Goal: Task Accomplishment & Management: Manage account settings

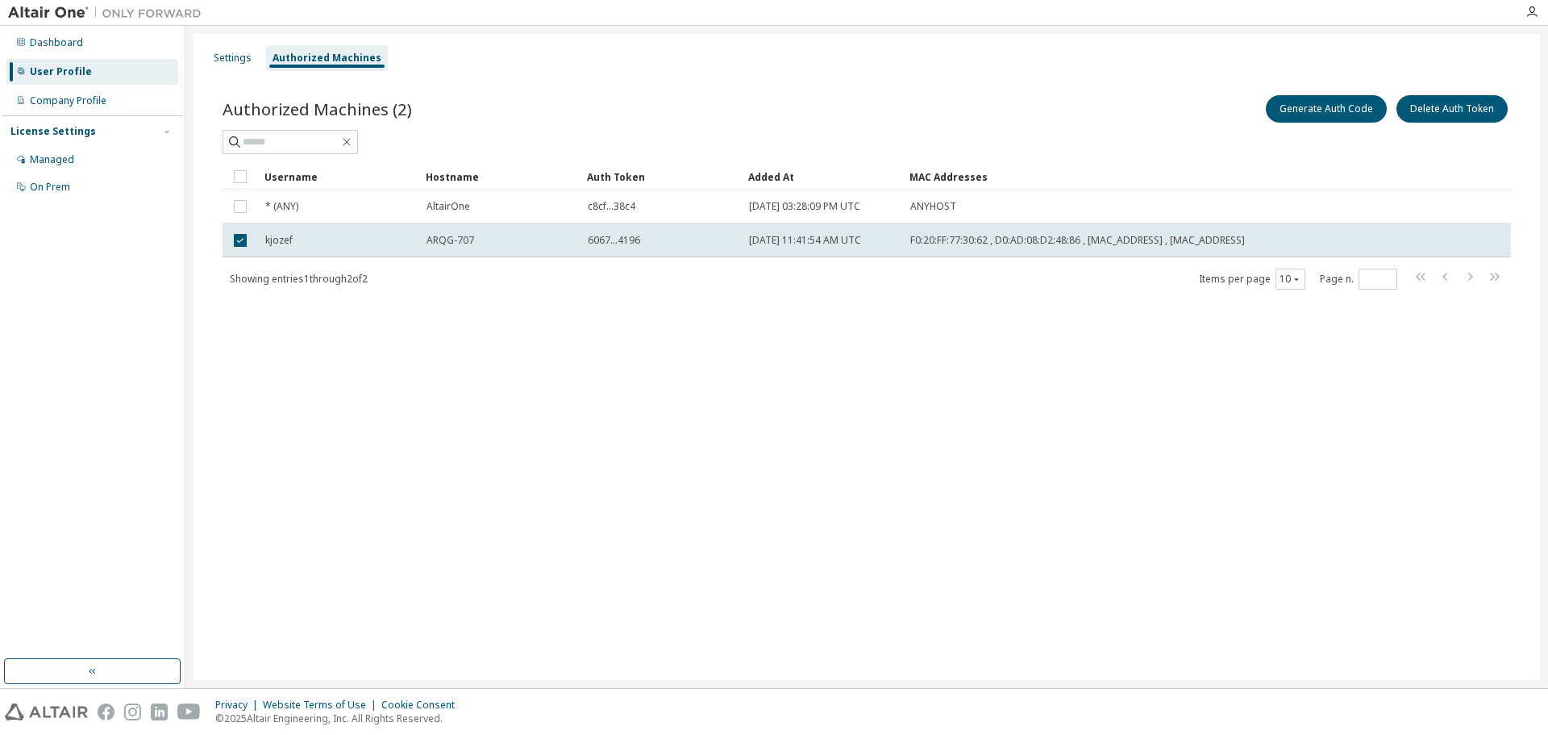
click at [97, 260] on div "Dashboard User Profile Company Profile License Settings Managed On Prem" at bounding box center [92, 342] width 180 height 628
click at [71, 160] on div "Managed" at bounding box center [52, 159] width 44 height 13
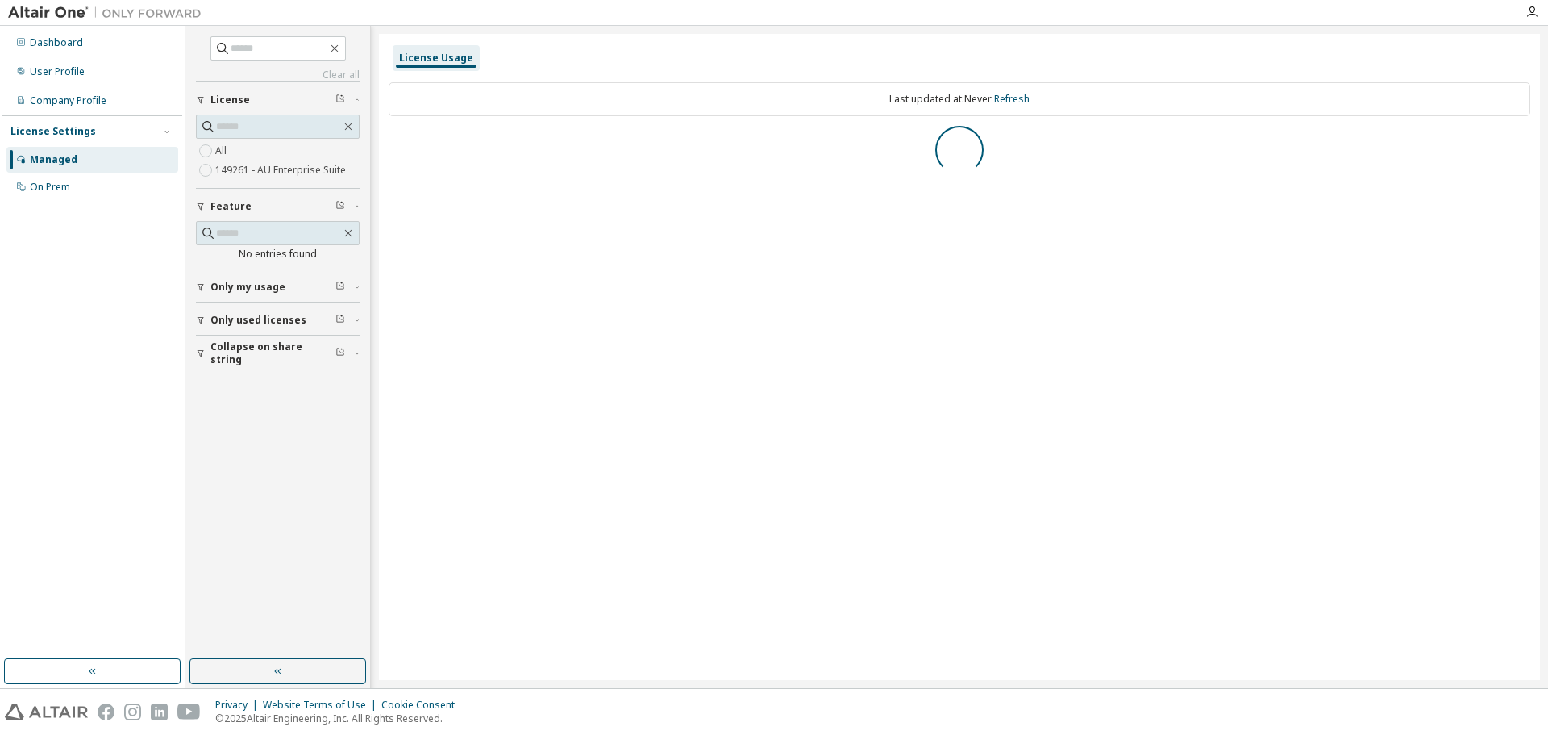
click at [273, 168] on label "149261 - AU Enterprise Suite" at bounding box center [282, 169] width 134 height 19
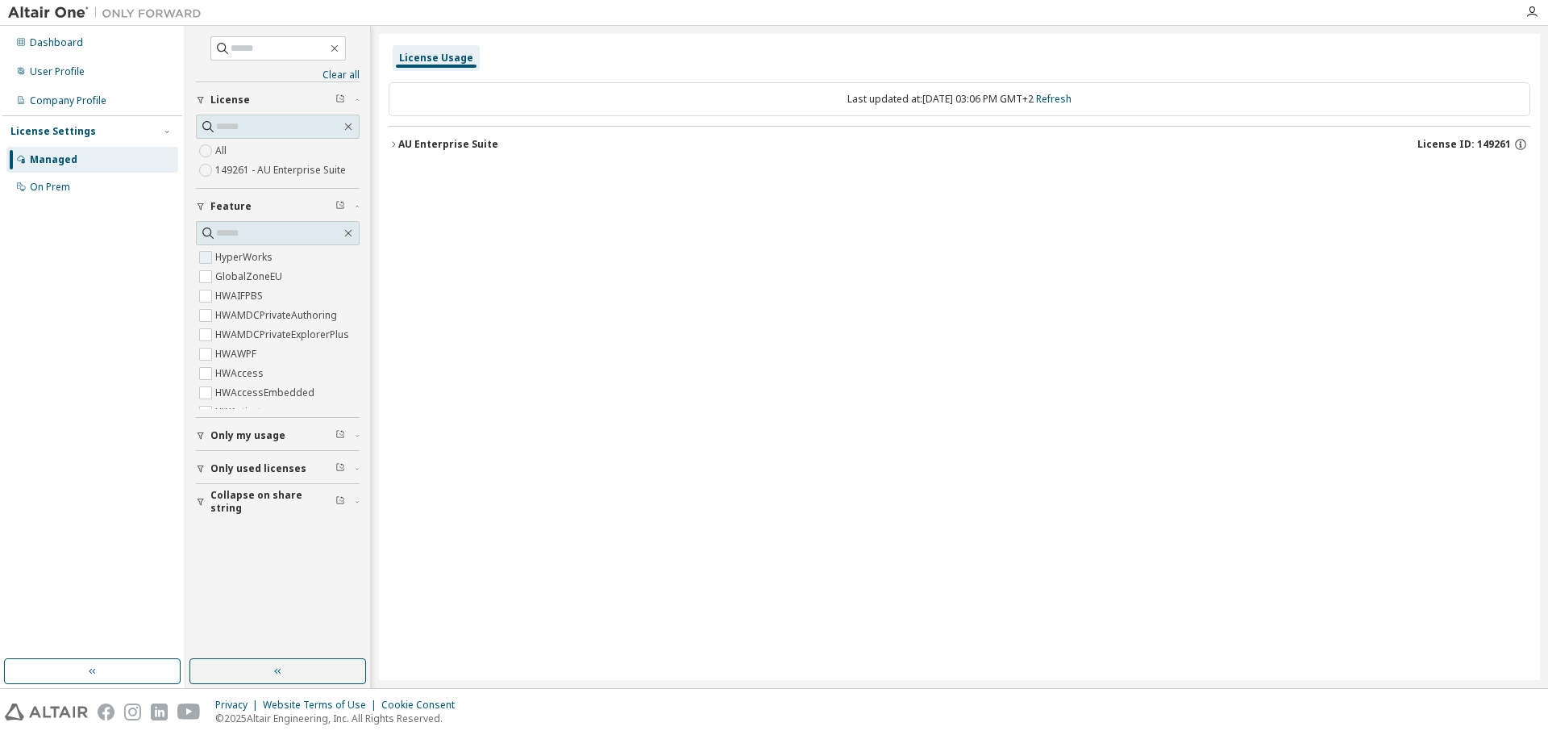
click at [228, 257] on label "HyperWorks" at bounding box center [245, 257] width 60 height 19
click at [456, 152] on button "AU Enterprise Suite License ID: 149261" at bounding box center [960, 144] width 1142 height 35
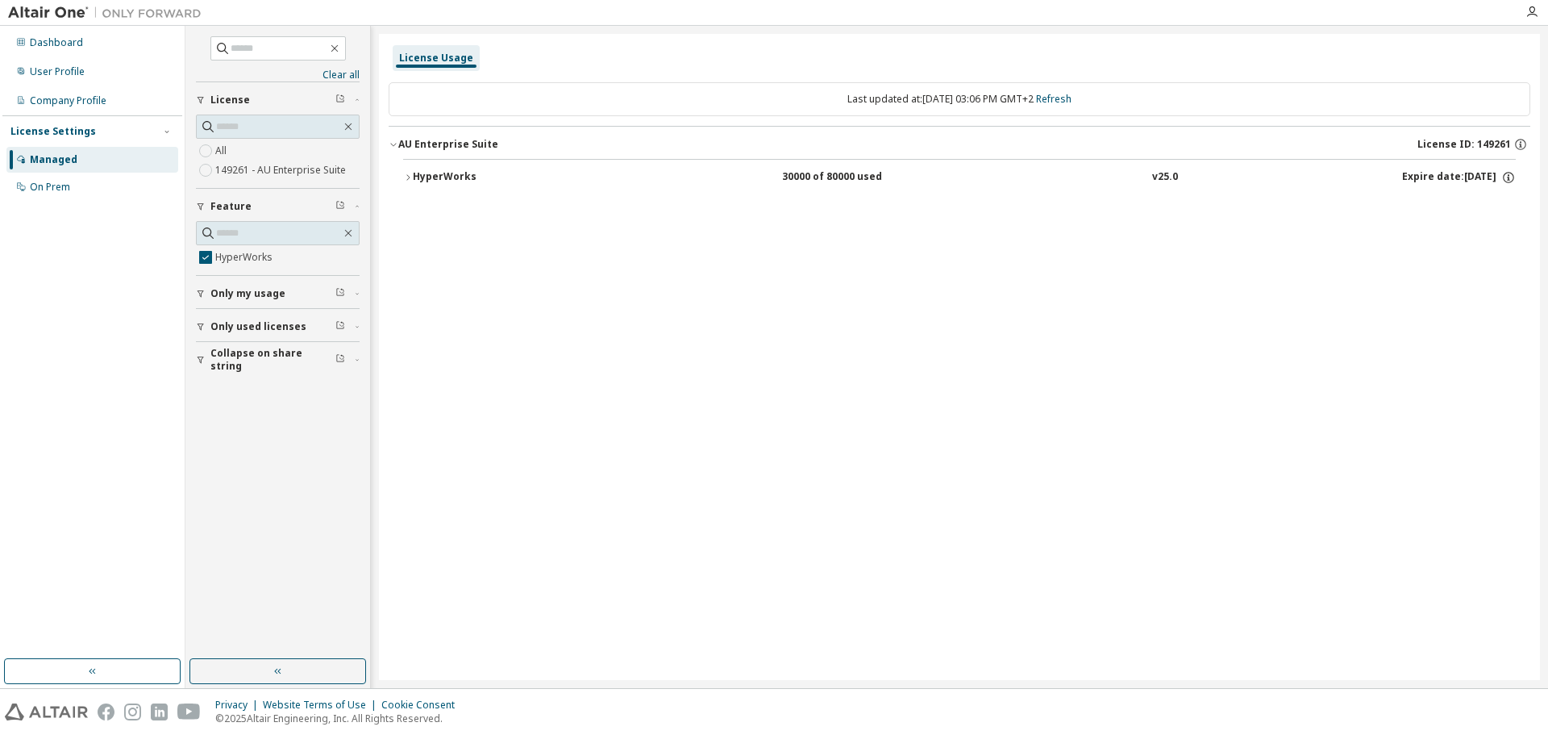
drag, startPoint x: 856, startPoint y: 184, endPoint x: 907, endPoint y: 188, distance: 51.0
click at [907, 188] on button "HyperWorks 30000 of 80000 used v25.0 Expire date: [DATE]" at bounding box center [959, 177] width 1113 height 35
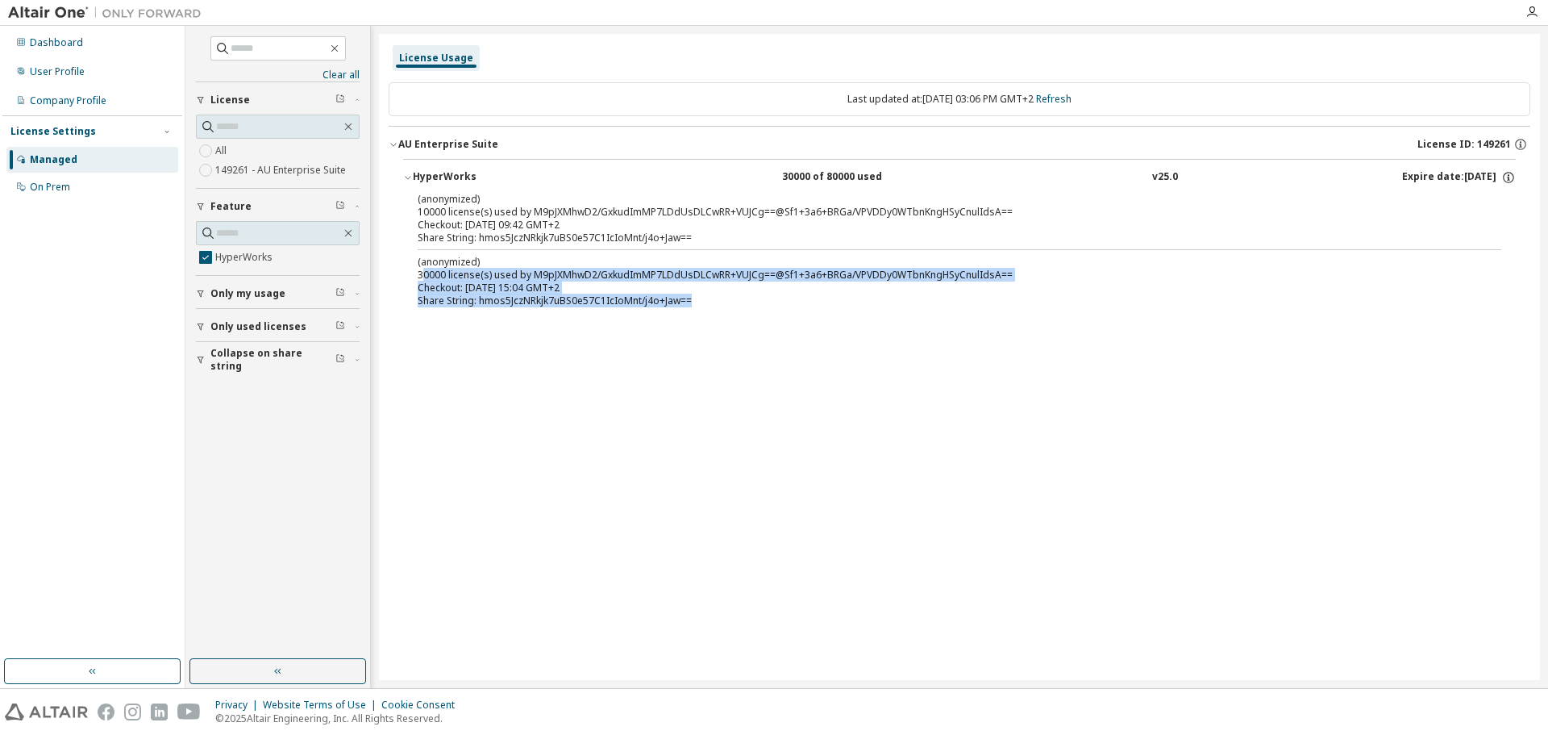
drag, startPoint x: 456, startPoint y: 279, endPoint x: 426, endPoint y: 277, distance: 29.9
click at [426, 277] on div "(anonymized) 30000 license(s) used by M9pJXMhwD2/GxkudImMP7LDdUsDLCwRR+VUJCg==@…" at bounding box center [940, 281] width 1045 height 52
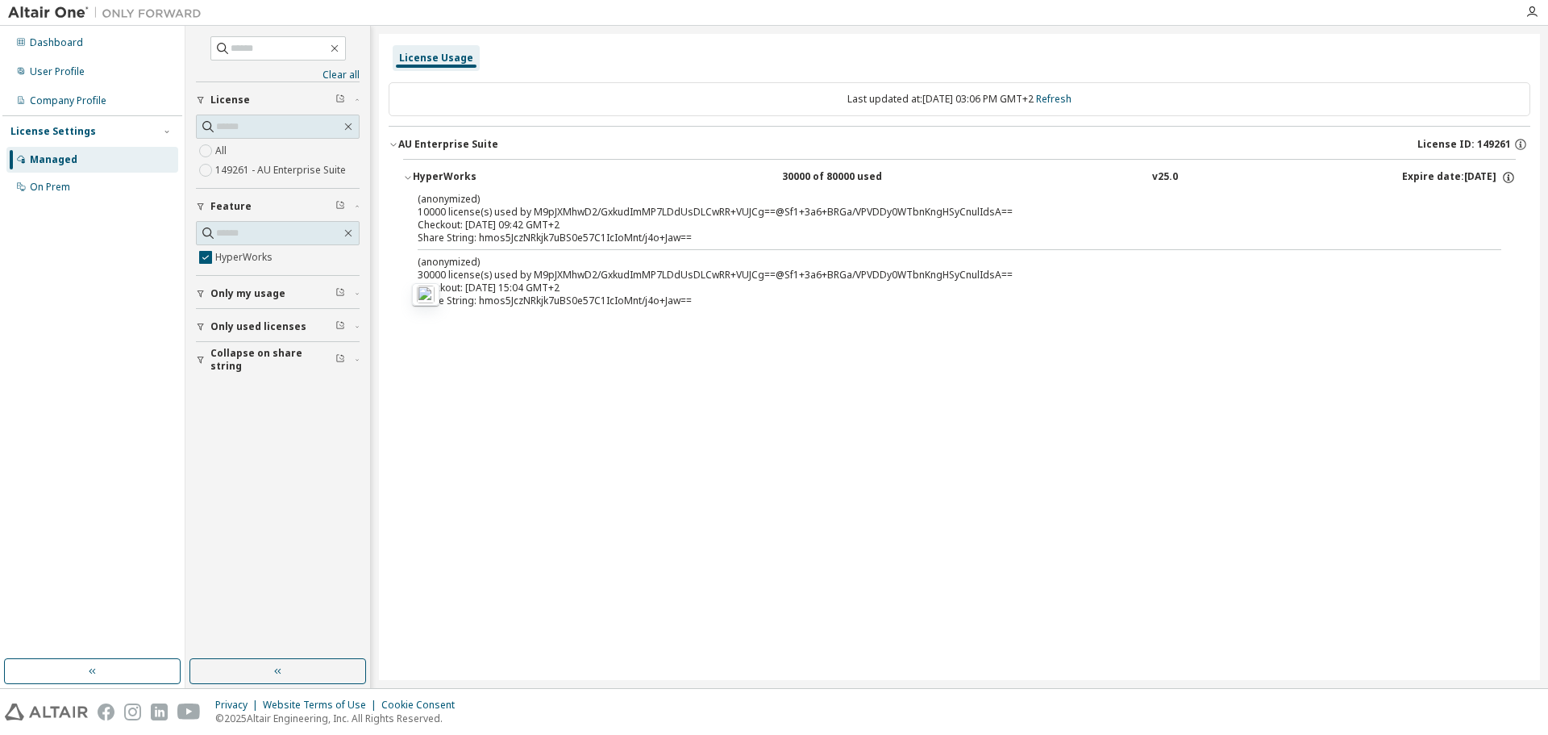
click at [712, 328] on div "Last updated at: [DATE] 03:06 PM GMT+2 Refresh AU Enterprise Suite License ID: …" at bounding box center [960, 203] width 1142 height 260
click at [805, 175] on div "30000 of 80000 used" at bounding box center [854, 177] width 145 height 15
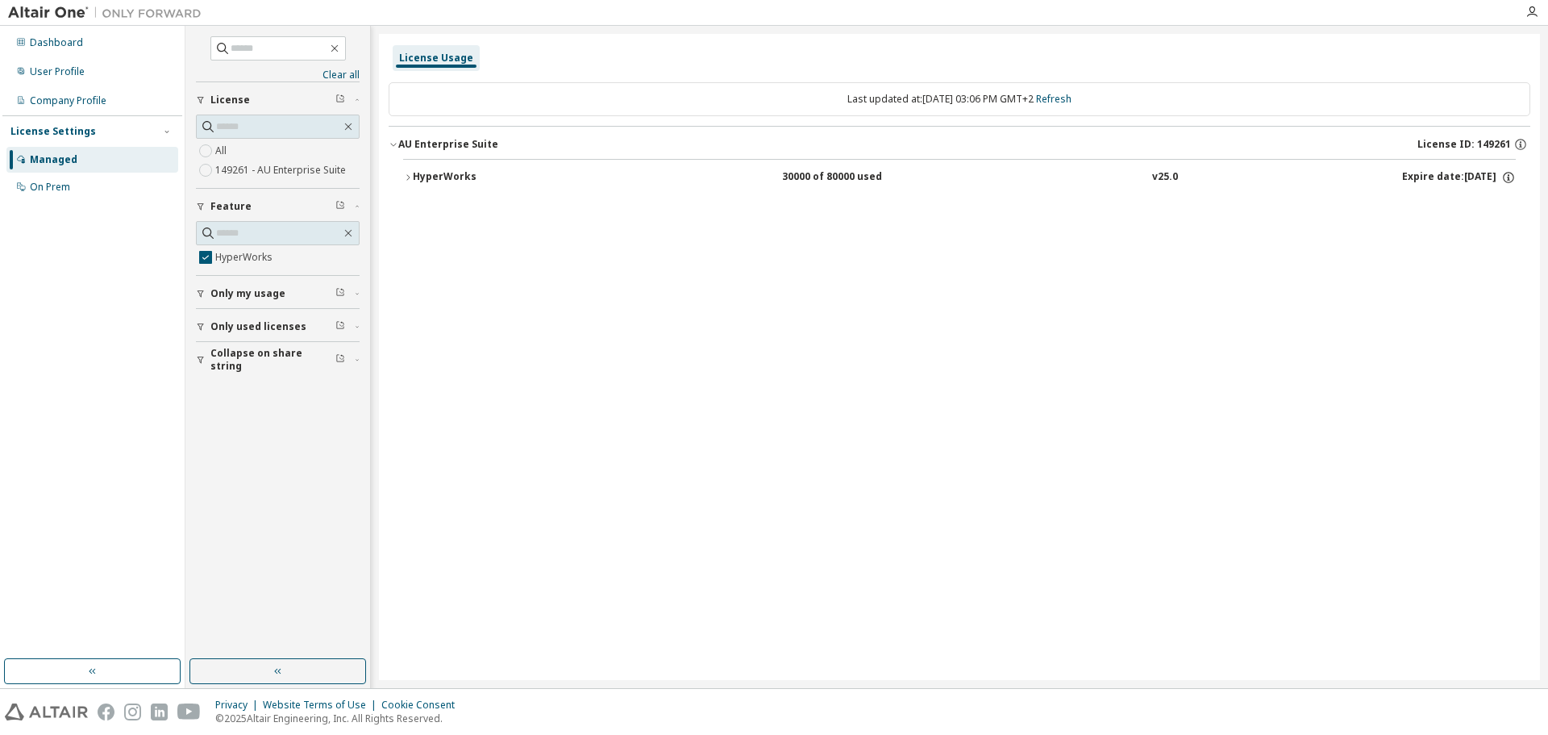
click at [1001, 389] on div "License Usage Last updated at: [DATE] 03:06 PM GMT+2 Refresh AU Enterprise Suit…" at bounding box center [959, 357] width 1161 height 646
click at [423, 316] on div "License Usage Last updated at: [DATE] 03:06 PM GMT+2 Refresh AU Enterprise Suit…" at bounding box center [959, 357] width 1161 height 646
click at [56, 64] on div "User Profile" at bounding box center [92, 72] width 172 height 26
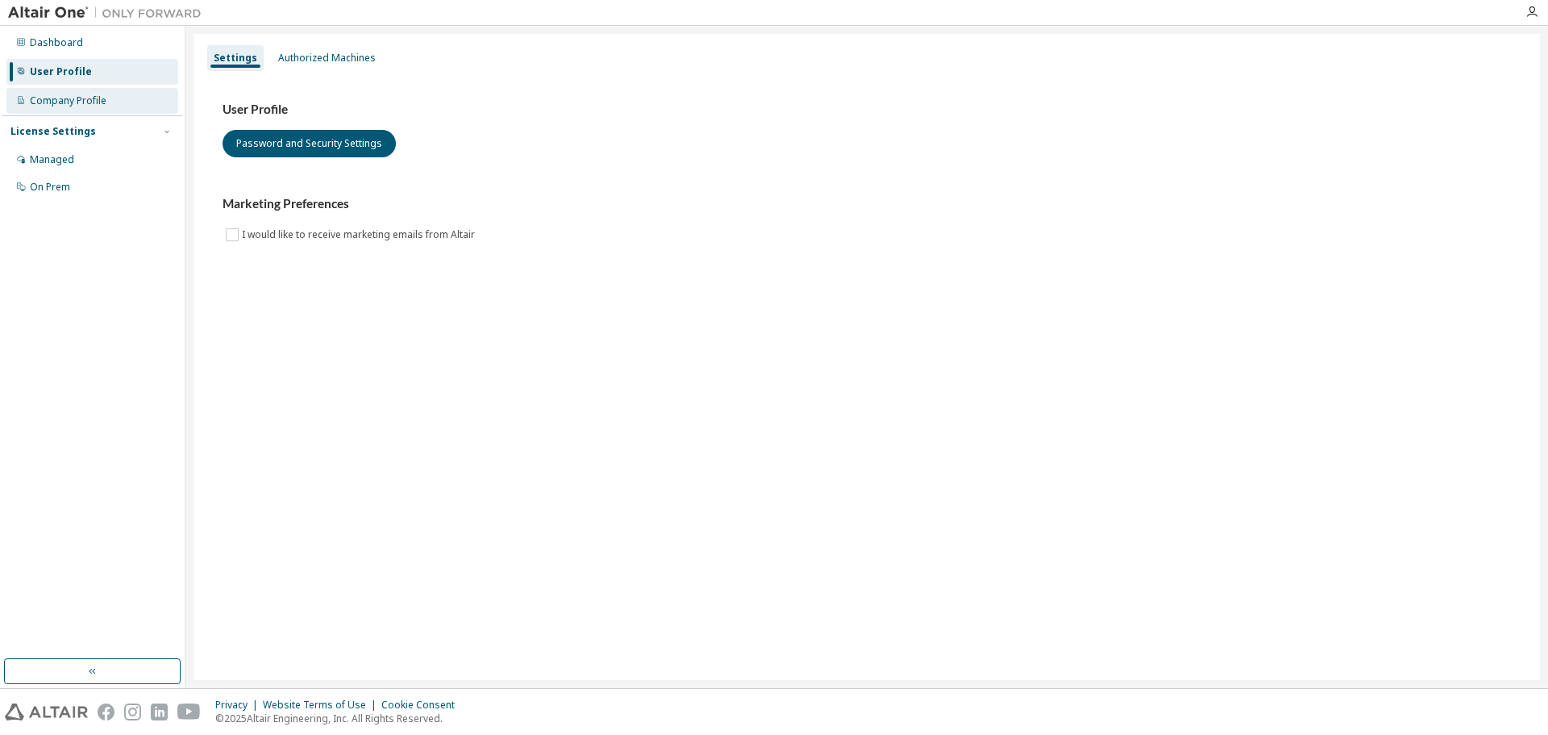
click at [77, 100] on div "Company Profile" at bounding box center [68, 100] width 77 height 13
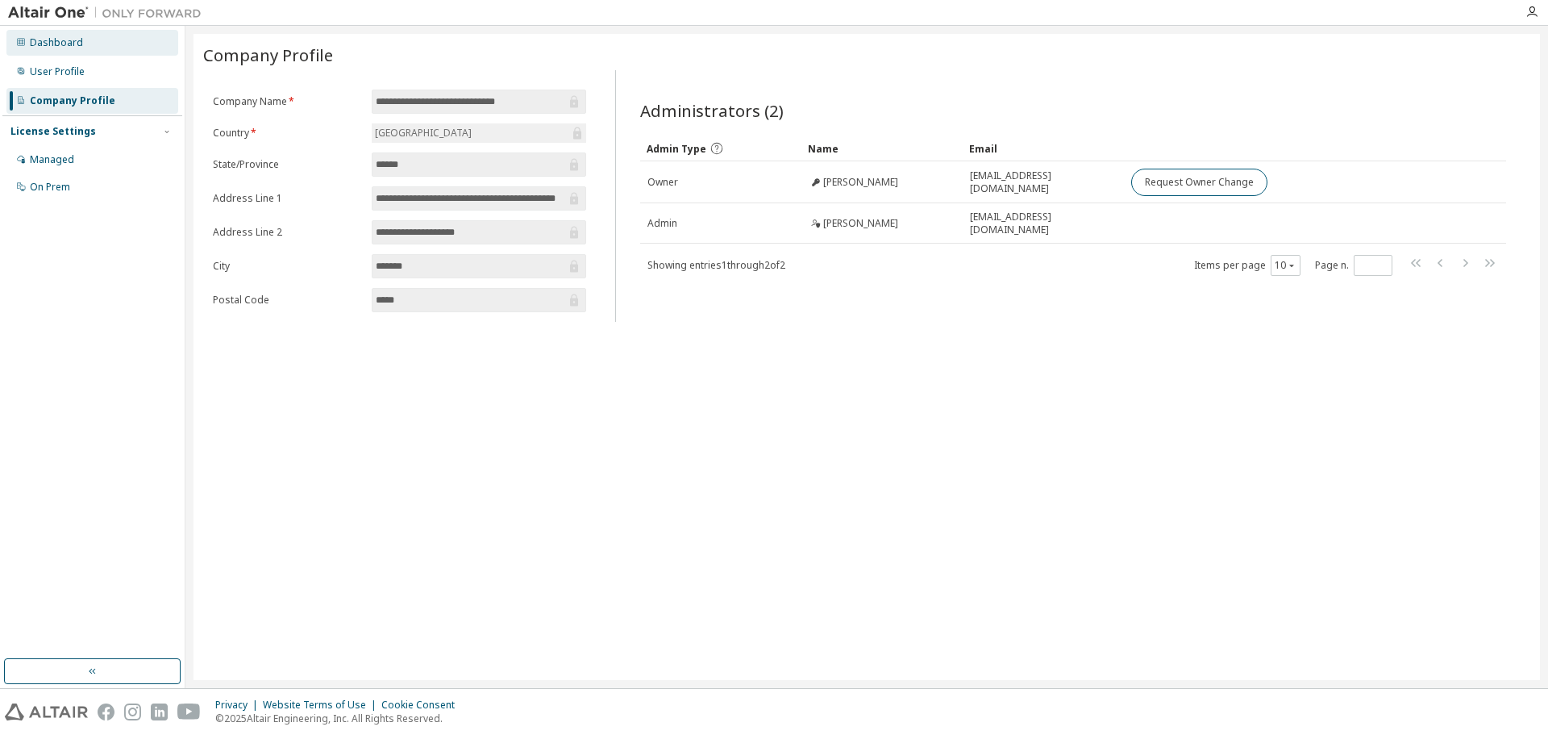
click at [74, 53] on div "Dashboard" at bounding box center [92, 43] width 172 height 26
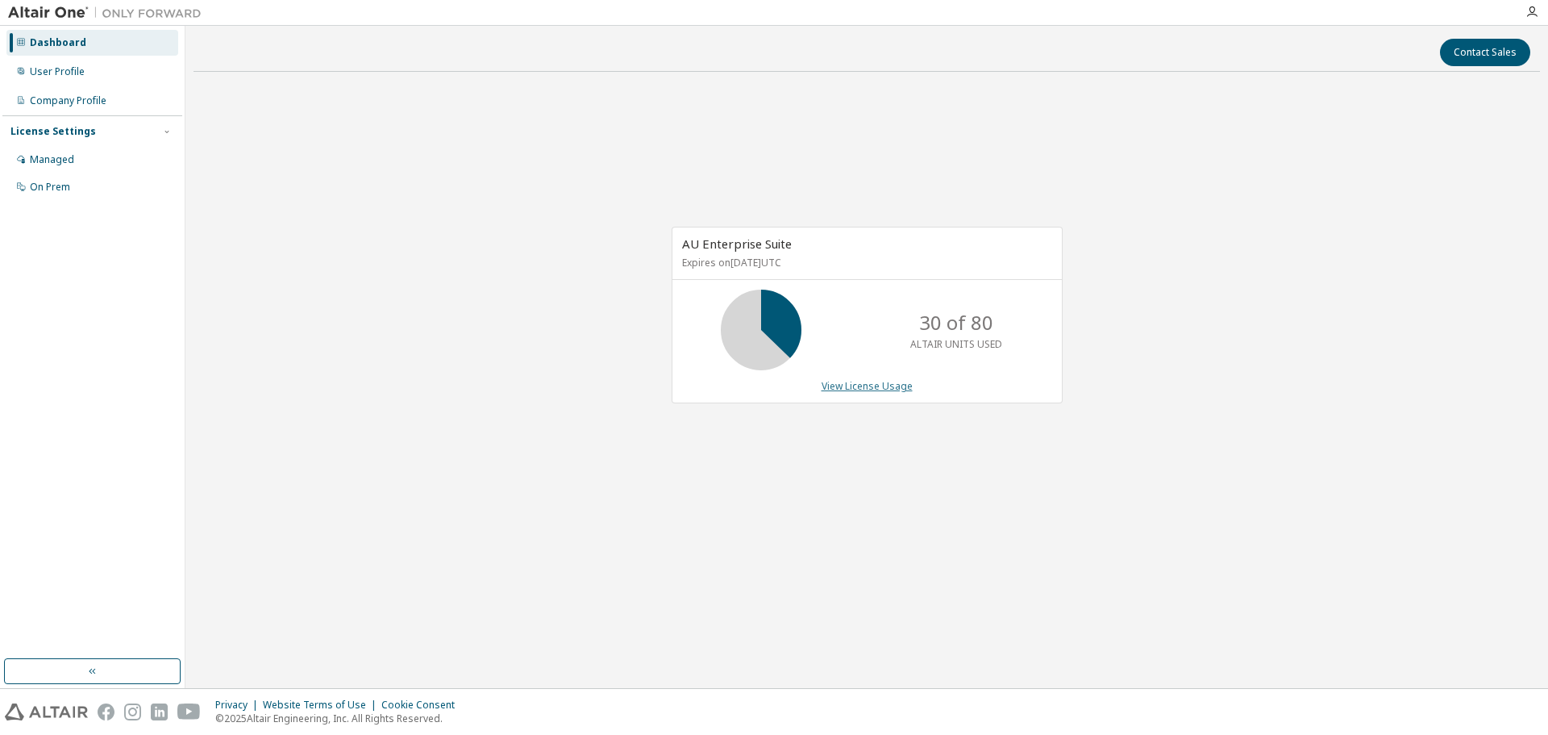
click at [885, 385] on link "View License Usage" at bounding box center [867, 386] width 91 height 14
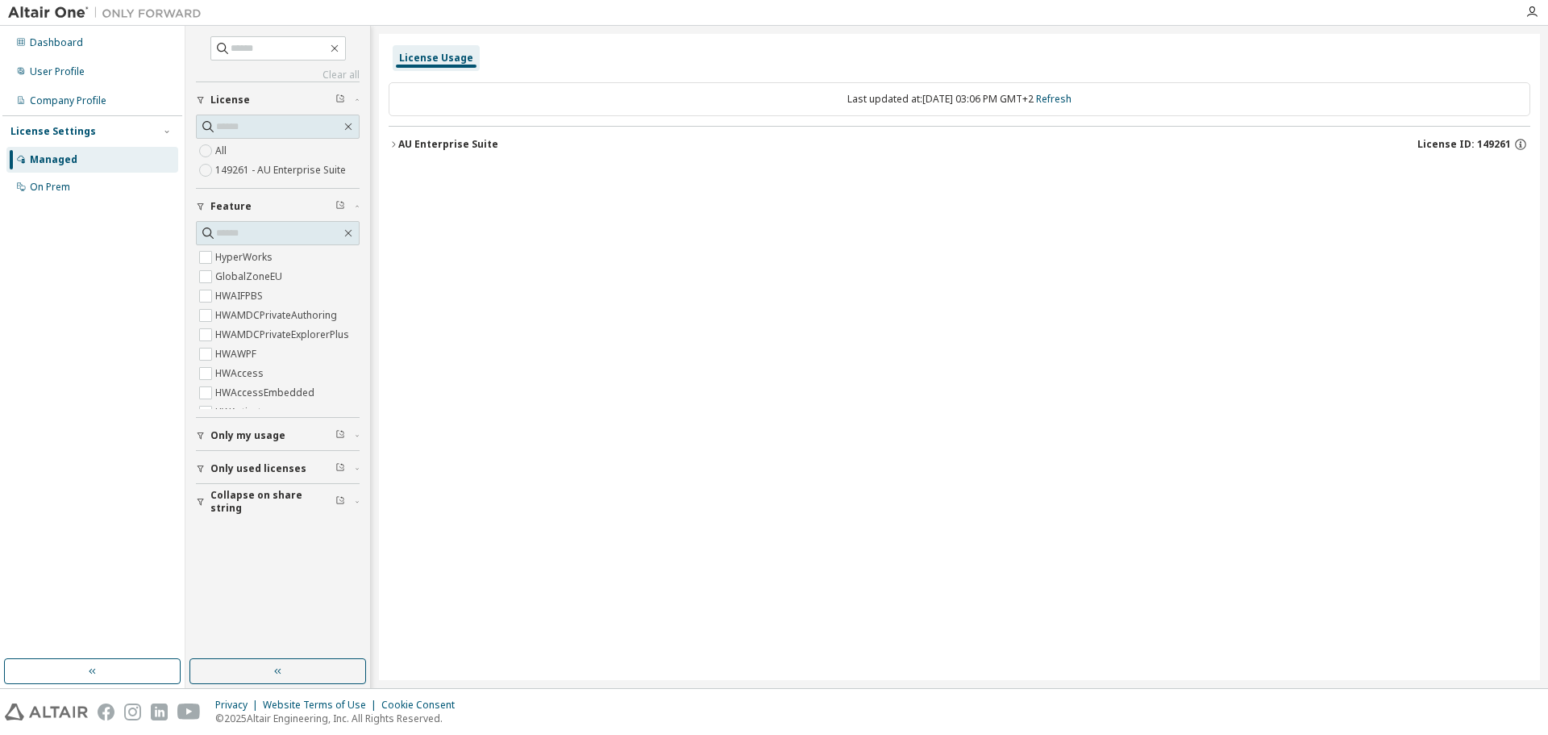
click at [408, 153] on button "AU Enterprise Suite License ID: 149261" at bounding box center [960, 144] width 1142 height 35
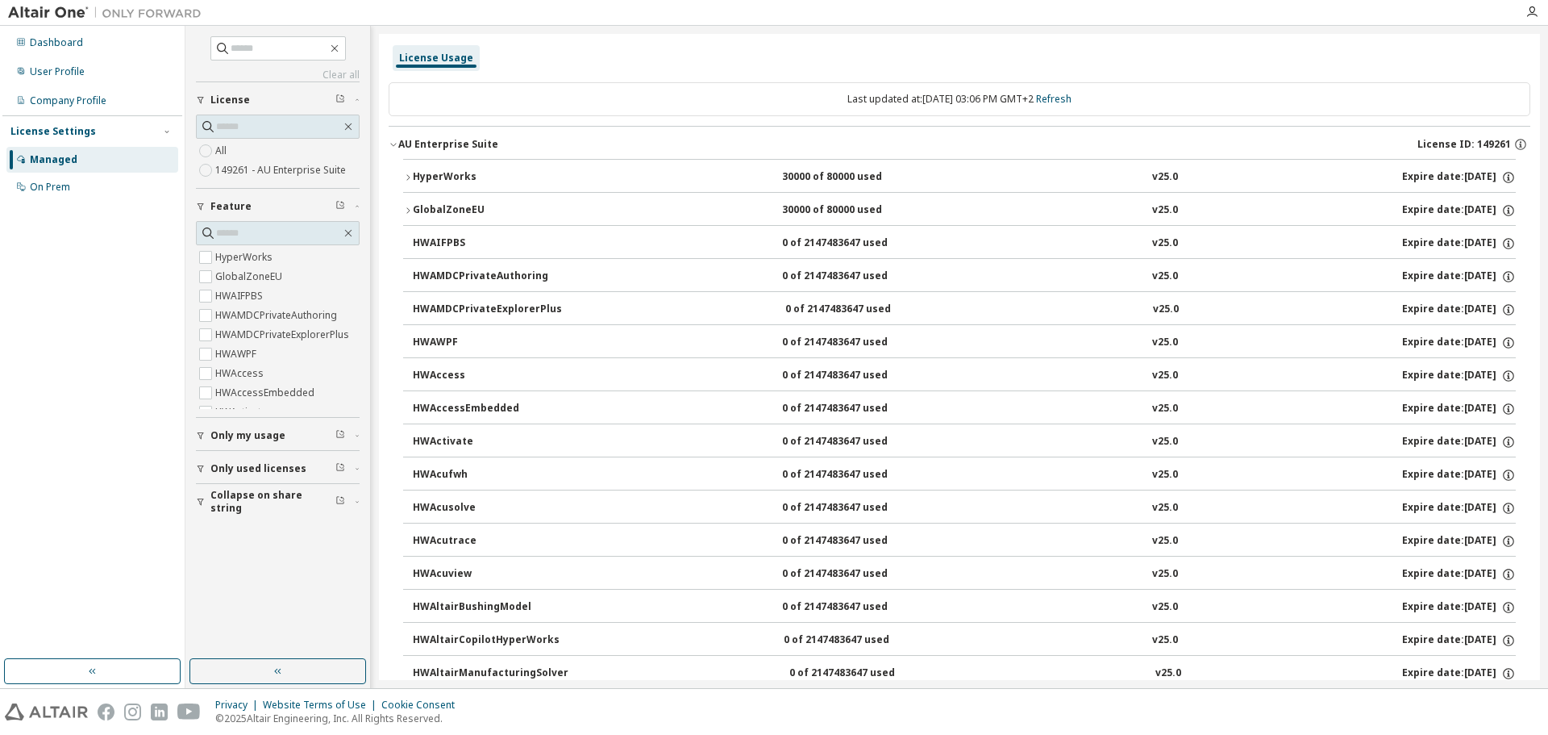
click at [445, 176] on div "HyperWorks" at bounding box center [485, 177] width 145 height 15
